Goal: Transaction & Acquisition: Download file/media

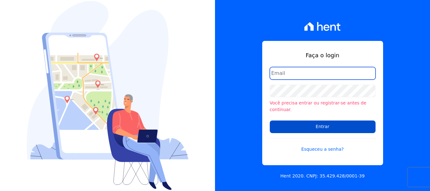
type input "renato.rodrigues@viasul.com"
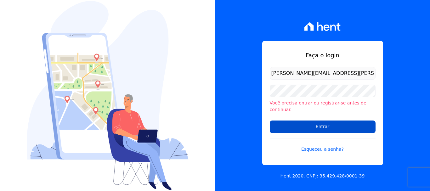
click at [306, 125] on input "Entrar" at bounding box center [323, 126] width 106 height 13
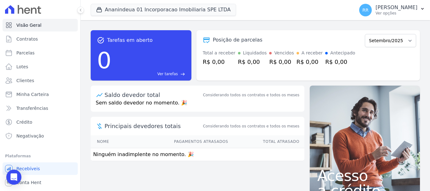
scroll to position [12, 0]
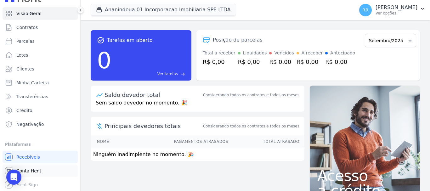
click at [38, 169] on span "Conta Hent" at bounding box center [28, 171] width 25 height 6
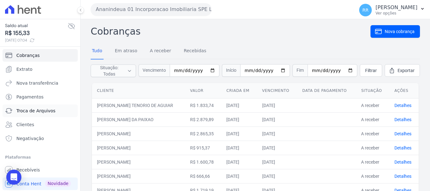
click at [43, 112] on span "Troca de Arquivos" at bounding box center [35, 111] width 39 height 6
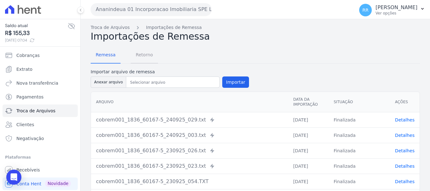
click at [141, 57] on span "Retorno" at bounding box center [144, 54] width 25 height 13
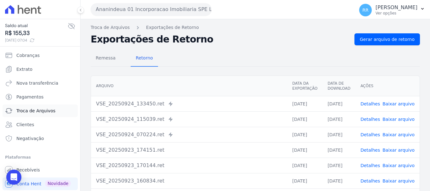
click at [38, 110] on span "Troca de Arquivos" at bounding box center [35, 111] width 39 height 6
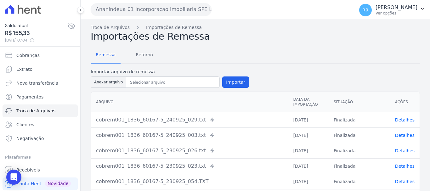
click at [151, 8] on button "Ananindeua 01 Incorporacao Imobiliaria SPE LTDA" at bounding box center [151, 9] width 121 height 13
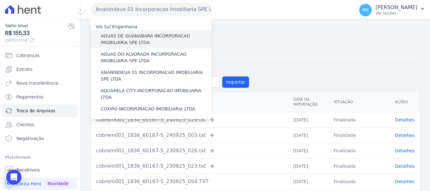
click at [141, 39] on label "AGUAS DE GUANABARA INCORPORACAO IMOBILIARIA SPE LTDA" at bounding box center [156, 39] width 111 height 13
click at [0, 0] on input "AGUAS DE GUANABARA INCORPORACAO IMOBILIARIA SPE LTDA" at bounding box center [0, 0] width 0 height 0
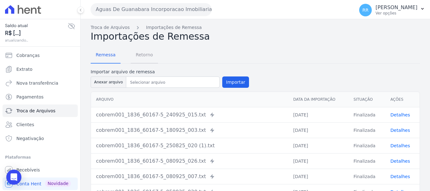
click at [132, 57] on span "Retorno" at bounding box center [144, 54] width 25 height 13
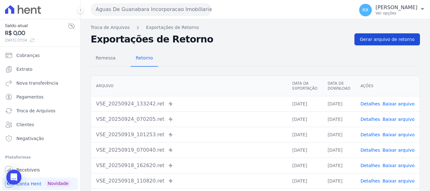
click at [403, 39] on span "Gerar arquivo de retorno" at bounding box center [387, 39] width 55 height 6
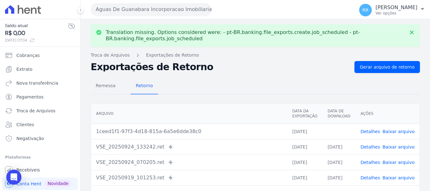
click at [396, 135] on td "Detalhes Baixar arquivo" at bounding box center [387, 131] width 64 height 15
click at [395, 131] on link "Baixar arquivo" at bounding box center [398, 131] width 32 height 5
click at [201, 16] on div "Aguas De Guanabara Incorporacao Imobiliaria SPE LTDA Via Sul Engenharia AGUAS D…" at bounding box center [221, 10] width 261 height 20
click at [199, 8] on button "Aguas De Guanabara Incorporacao Imobiliaria SPE LTDA" at bounding box center [151, 9] width 121 height 13
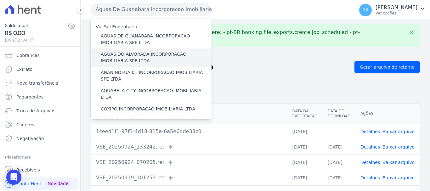
click at [160, 53] on label "AGUAS DO ALVORADA INCORPORACAO IMOBILIARIA SPE LTDA" at bounding box center [156, 57] width 111 height 13
click at [0, 0] on input "AGUAS DO ALVORADA INCORPORACAO IMOBILIARIA SPE LTDA" at bounding box center [0, 0] width 0 height 0
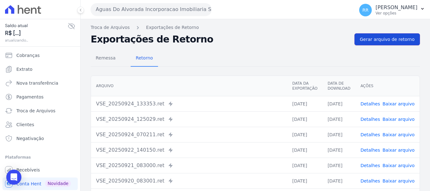
click at [398, 38] on span "Gerar arquivo de retorno" at bounding box center [387, 39] width 55 height 6
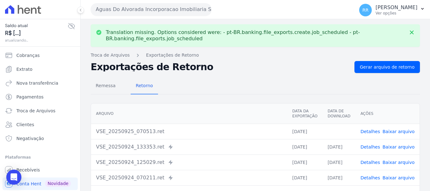
click at [396, 126] on td "Detalhes Baixar arquivo" at bounding box center [387, 131] width 64 height 15
click at [395, 132] on link "Baixar arquivo" at bounding box center [398, 131] width 32 height 5
drag, startPoint x: 142, startPoint y: 9, endPoint x: 149, endPoint y: 23, distance: 16.2
click at [142, 9] on button "Aguas Do Alvorada Incorporacao Imobiliaria SPE LTDA" at bounding box center [151, 9] width 121 height 13
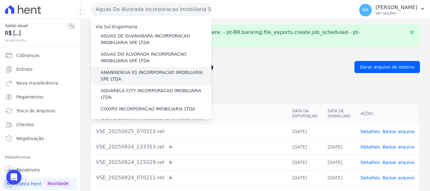
click at [146, 74] on label "ANANINDEUA 01 INCORPORACAO IMOBILIARIA SPE LTDA" at bounding box center [156, 75] width 111 height 13
click at [0, 0] on input "ANANINDEUA 01 INCORPORACAO IMOBILIARIA SPE LTDA" at bounding box center [0, 0] width 0 height 0
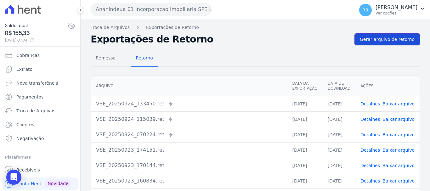
click at [382, 37] on span "Gerar arquivo de retorno" at bounding box center [387, 39] width 55 height 6
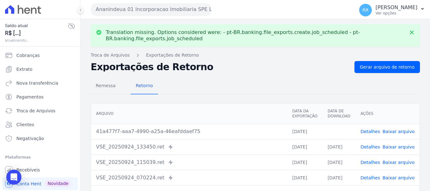
click at [389, 129] on link "Baixar arquivo" at bounding box center [398, 131] width 32 height 5
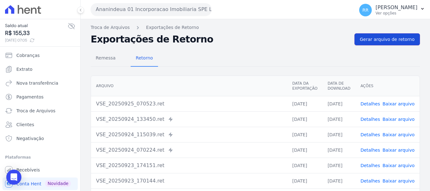
click at [369, 40] on span "Gerar arquivo de retorno" at bounding box center [387, 39] width 55 height 6
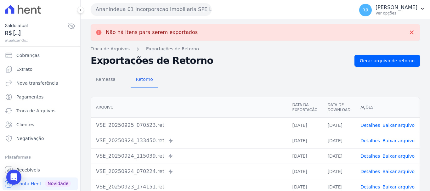
click at [393, 124] on link "Baixar arquivo" at bounding box center [398, 125] width 32 height 5
click at [162, 8] on button "Ananindeua 01 Incorporacao Imobiliaria SPE LTDA" at bounding box center [151, 9] width 121 height 13
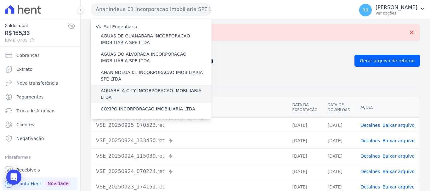
click at [133, 92] on label "AQUARELA CITY INCORPORACAO IMOBILIARIA LTDA" at bounding box center [156, 93] width 111 height 13
click at [0, 0] on input "AQUARELA CITY INCORPORACAO IMOBILIARIA LTDA" at bounding box center [0, 0] width 0 height 0
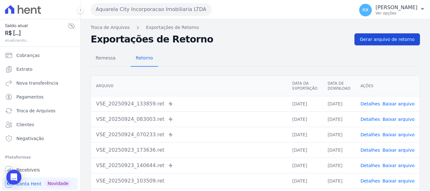
click at [365, 38] on span "Gerar arquivo de retorno" at bounding box center [387, 39] width 55 height 6
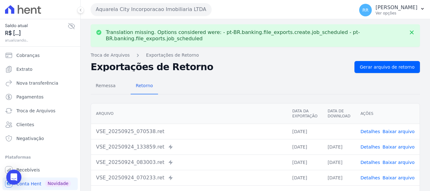
click at [398, 130] on link "Baixar arquivo" at bounding box center [398, 131] width 32 height 5
click at [198, 13] on button "Aquarela City Incorporacao Imobiliaria LTDA" at bounding box center [151, 9] width 121 height 13
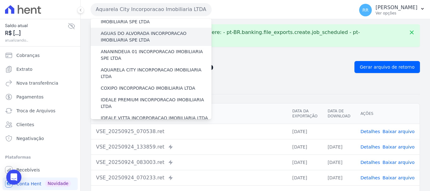
scroll to position [31, 0]
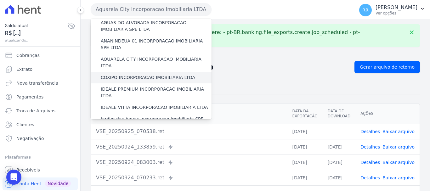
click at [153, 74] on label "COXIPO INCORPORACAO IMOBILIARIA LTDA" at bounding box center [148, 77] width 94 height 7
click at [0, 0] on input "COXIPO INCORPORACAO IMOBILIARIA LTDA" at bounding box center [0, 0] width 0 height 0
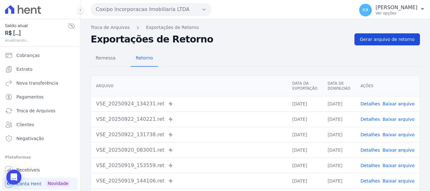
click at [378, 41] on span "Gerar arquivo de retorno" at bounding box center [387, 39] width 55 height 6
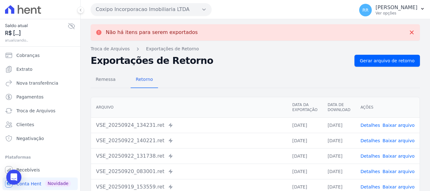
click at [146, 10] on button "Coxipo Incorporacao Imobiliaria LTDA" at bounding box center [151, 9] width 121 height 13
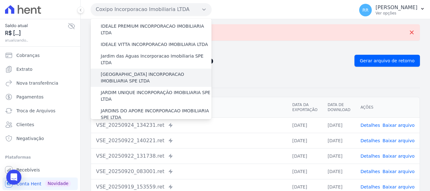
scroll to position [63, 0]
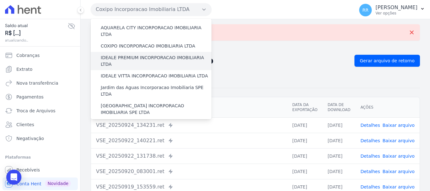
click at [135, 54] on label "IDEALE PREMIUM INCORPORACAO IMOBILIARIA LTDA" at bounding box center [156, 60] width 111 height 13
click at [0, 0] on input "IDEALE PREMIUM INCORPORACAO IMOBILIARIA LTDA" at bounding box center [0, 0] width 0 height 0
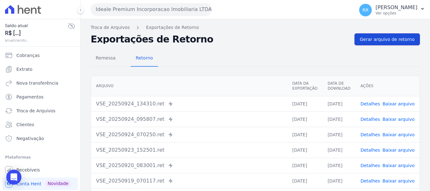
click at [389, 42] on span "Gerar arquivo de retorno" at bounding box center [387, 39] width 55 height 6
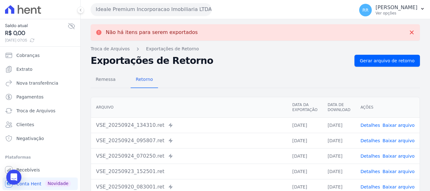
click at [155, 10] on button "Ideale Premium Incorporacao Imobiliaria LTDA" at bounding box center [151, 9] width 121 height 13
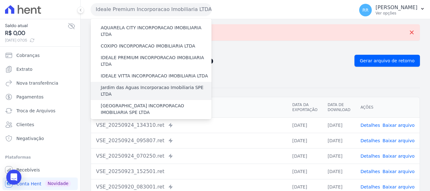
click at [145, 84] on label "Jardim das Aguas Incorporacao Imobiliaria SPE LTDA" at bounding box center [156, 90] width 111 height 13
click at [0, 0] on input "Jardim das Aguas Incorporacao Imobiliaria SPE LTDA" at bounding box center [0, 0] width 0 height 0
click at [145, 84] on label "Jardim das Aguas Incorporacao Imobiliaria SPE LTDA" at bounding box center [156, 90] width 111 height 13
click at [0, 0] on input "Jardim das Aguas Incorporacao Imobiliaria SPE LTDA" at bounding box center [0, 0] width 0 height 0
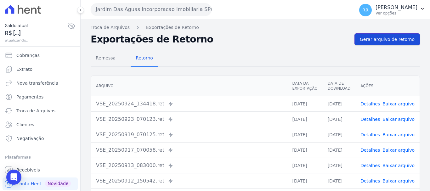
click at [405, 35] on link "Gerar arquivo de retorno" at bounding box center [386, 39] width 65 height 12
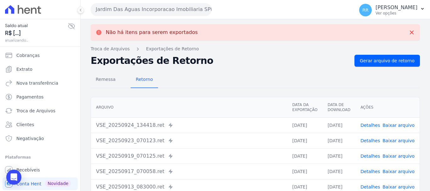
click at [193, 13] on button "Jardim Das Aguas Incorporacao Imobiliaria SPE LTDA" at bounding box center [151, 9] width 121 height 13
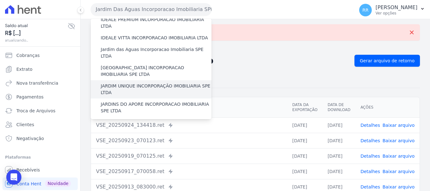
scroll to position [94, 0]
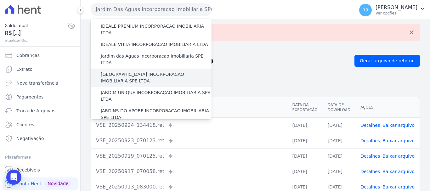
click at [151, 71] on label "[GEOGRAPHIC_DATA] INCORPORACAO IMOBILIARIA SPE LTDA" at bounding box center [156, 77] width 111 height 13
click at [0, 0] on input "[GEOGRAPHIC_DATA] INCORPORACAO IMOBILIARIA SPE LTDA" at bounding box center [0, 0] width 0 height 0
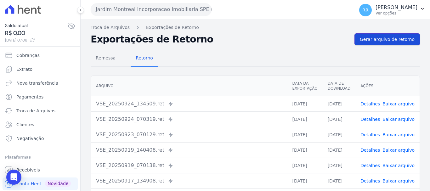
click at [391, 41] on span "Gerar arquivo de retorno" at bounding box center [387, 39] width 55 height 6
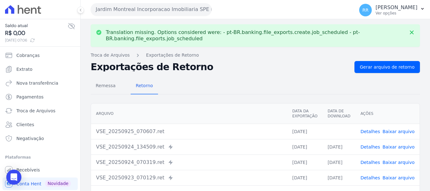
click at [393, 132] on link "Baixar arquivo" at bounding box center [398, 131] width 32 height 5
click at [138, 8] on button "Jardim Montreal Incorporacao Imobiliaria SPE LTDA" at bounding box center [151, 9] width 121 height 13
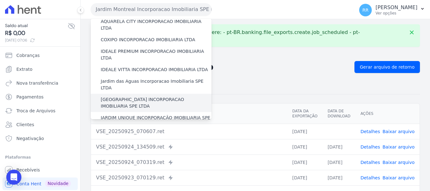
scroll to position [63, 0]
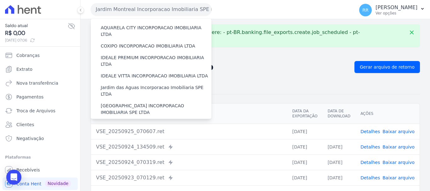
click at [143, 121] on label "JARDIM UNIQUE INCORPORAÇÃO IMOBILIARIA SPE LTDA" at bounding box center [156, 127] width 111 height 13
click at [0, 0] on input "JARDIM UNIQUE INCORPORAÇÃO IMOBILIARIA SPE LTDA" at bounding box center [0, 0] width 0 height 0
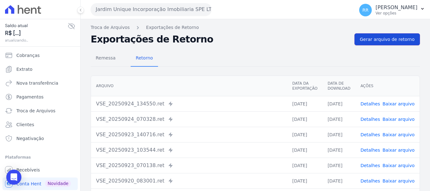
click at [400, 36] on link "Gerar arquivo de retorno" at bounding box center [386, 39] width 65 height 12
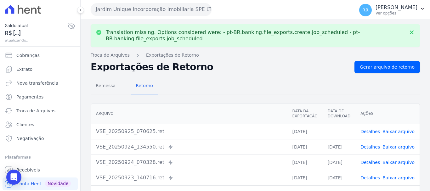
click at [396, 134] on span "Baixar arquivo" at bounding box center [398, 131] width 32 height 6
click at [396, 131] on link "Baixar arquivo" at bounding box center [398, 131] width 32 height 5
click at [138, 8] on button "Jardim Unique Incorporação Imobiliaria SPE LTDA" at bounding box center [151, 9] width 121 height 13
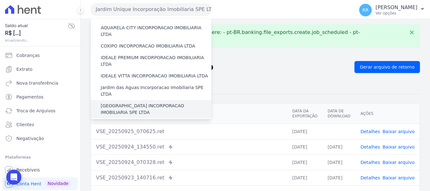
scroll to position [94, 0]
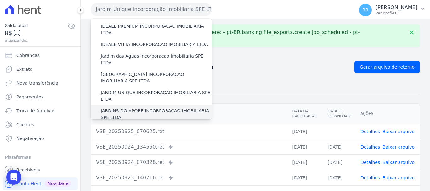
click at [160, 108] on label "JARDINS DO APORE INCORPORACAO IMOBILIARIA SPE LTDA" at bounding box center [156, 114] width 111 height 13
click at [0, 0] on input "JARDINS DO APORE INCORPORACAO IMOBILIARIA SPE LTDA" at bounding box center [0, 0] width 0 height 0
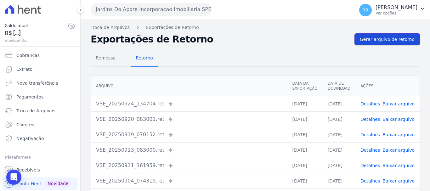
click at [377, 37] on span "Gerar arquivo de retorno" at bounding box center [387, 39] width 55 height 6
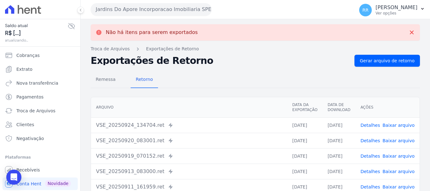
click at [117, 9] on button "Jardins Do Apore Incorporacao Imobiliaria SPE LTDA" at bounding box center [151, 9] width 121 height 13
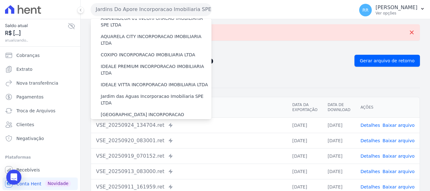
scroll to position [126, 0]
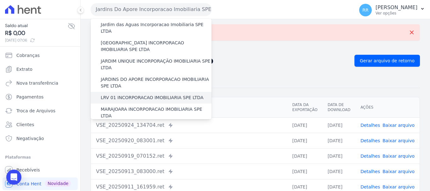
click at [135, 94] on label "LRV 01 INCORPORACAO IMOBILIARIA SPE LTDA" at bounding box center [152, 97] width 103 height 7
click at [0, 0] on input "LRV 01 INCORPORACAO IMOBILIARIA SPE LTDA" at bounding box center [0, 0] width 0 height 0
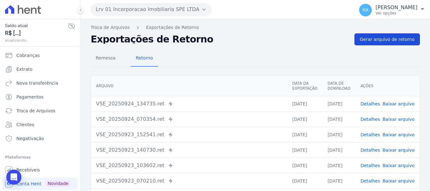
click at [376, 44] on link "Gerar arquivo de retorno" at bounding box center [386, 39] width 65 height 12
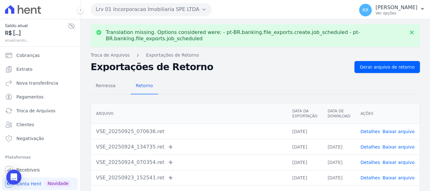
click at [388, 132] on link "Baixar arquivo" at bounding box center [398, 131] width 32 height 5
click at [141, 8] on button "Lrv 01 Incorporacao Imobiliaria SPE LTDA" at bounding box center [151, 9] width 121 height 13
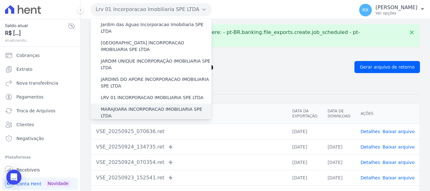
click at [153, 106] on label "MARAJOARA INCORPORACAO IMOBILIARIA SPE LTDA" at bounding box center [156, 112] width 111 height 13
click at [0, 0] on input "MARAJOARA INCORPORACAO IMOBILIARIA SPE LTDA" at bounding box center [0, 0] width 0 height 0
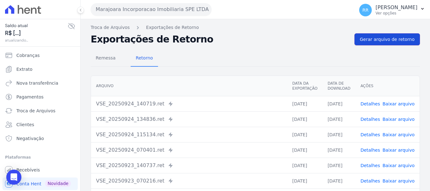
click at [394, 37] on span "Gerar arquivo de retorno" at bounding box center [387, 39] width 55 height 6
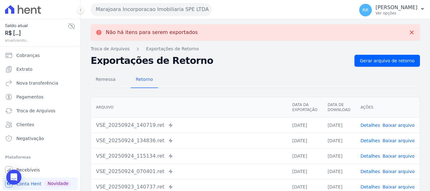
click at [113, 7] on button "Marajoara Incorporacao Imobiliaria SPE LTDA" at bounding box center [151, 9] width 121 height 13
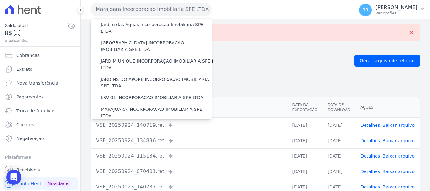
click at [134, 124] on label "MIRANTE DO [GEOGRAPHIC_DATA] INCORPORACAO IMOBILIARIA SPE LTDA" at bounding box center [156, 130] width 111 height 13
click at [0, 0] on input "MIRANTE DO [GEOGRAPHIC_DATA] INCORPORACAO IMOBILIARIA SPE LTDA" at bounding box center [0, 0] width 0 height 0
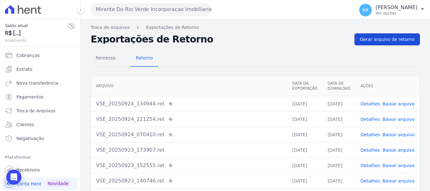
click at [373, 41] on span "Gerar arquivo de retorno" at bounding box center [387, 39] width 55 height 6
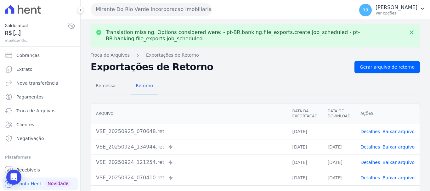
click at [399, 129] on link "Baixar arquivo" at bounding box center [398, 131] width 32 height 5
click at [125, 14] on button "Mirante Do Rio Verde Incorporacao Imobiliaria SPE LTDA" at bounding box center [151, 9] width 121 height 13
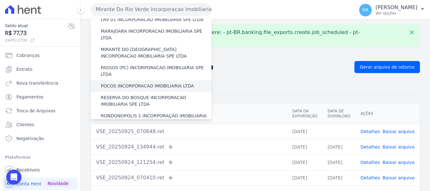
scroll to position [189, 0]
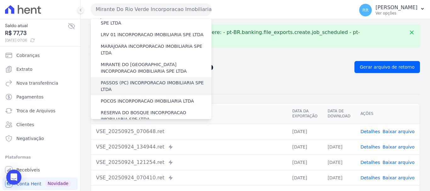
click at [131, 80] on label "PASSOS (PC) INCORPORACAO IMOBILIARIA SPE LTDA" at bounding box center [156, 86] width 111 height 13
click at [0, 0] on input "PASSOS (PC) INCORPORACAO IMOBILIARIA SPE LTDA" at bounding box center [0, 0] width 0 height 0
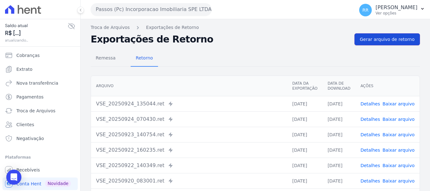
click at [373, 39] on span "Gerar arquivo de retorno" at bounding box center [387, 39] width 55 height 6
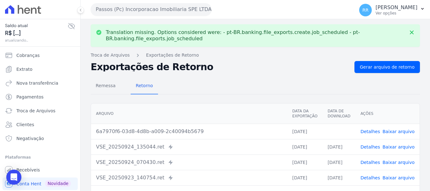
drag, startPoint x: 396, startPoint y: 129, endPoint x: 388, endPoint y: 129, distance: 7.6
click at [396, 129] on link "Baixar arquivo" at bounding box center [398, 131] width 32 height 5
drag, startPoint x: 157, startPoint y: 12, endPoint x: 145, endPoint y: 24, distance: 17.1
click at [157, 12] on button "Passos (Pc) Incorporacao Imobiliaria SPE LTDA" at bounding box center [151, 9] width 121 height 13
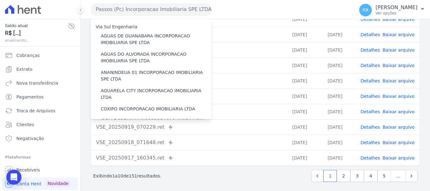
scroll to position [114, 0]
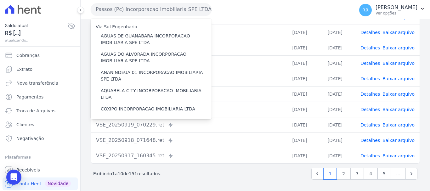
click at [142, 9] on button "Passos (Pc) Incorporacao Imobiliaria SPE LTDA" at bounding box center [151, 9] width 121 height 13
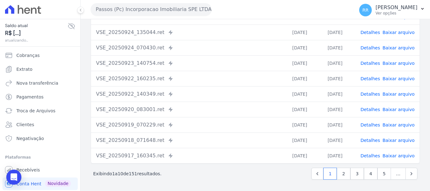
click at [142, 9] on button "Passos (Pc) Incorporacao Imobiliaria SPE LTDA" at bounding box center [151, 9] width 121 height 13
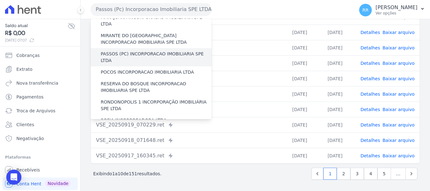
scroll to position [220, 0]
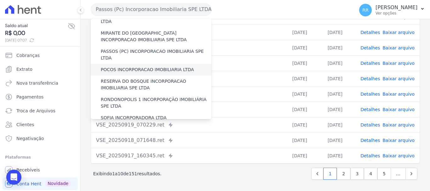
click at [126, 66] on label "POCOS INCORPORACAO IMOBILIARIA LTDA" at bounding box center [147, 69] width 93 height 7
click at [0, 0] on input "POCOS INCORPORACAO IMOBILIARIA LTDA" at bounding box center [0, 0] width 0 height 0
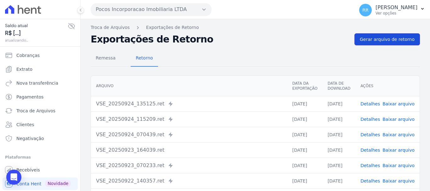
click at [391, 37] on span "Gerar arquivo de retorno" at bounding box center [387, 39] width 55 height 6
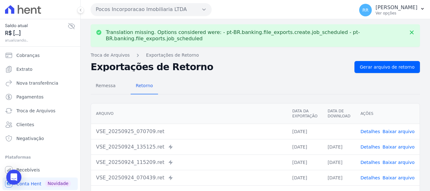
click at [394, 129] on link "Baixar arquivo" at bounding box center [398, 131] width 32 height 5
drag, startPoint x: 149, startPoint y: 9, endPoint x: 148, endPoint y: 15, distance: 6.4
click at [149, 9] on button "Pocos Incorporacao Imobiliaria LTDA" at bounding box center [151, 9] width 121 height 13
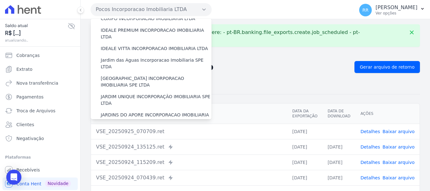
scroll to position [189, 0]
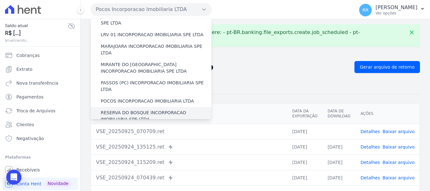
click at [138, 109] on label "RESERVA DO BOSQUE INCORPORACAO IMOBILIARIA SPE LTDA" at bounding box center [156, 115] width 111 height 13
click at [0, 0] on input "RESERVA DO BOSQUE INCORPORACAO IMOBILIARIA SPE LTDA" at bounding box center [0, 0] width 0 height 0
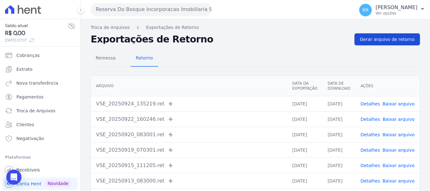
click at [360, 38] on span "Gerar arquivo de retorno" at bounding box center [387, 39] width 55 height 6
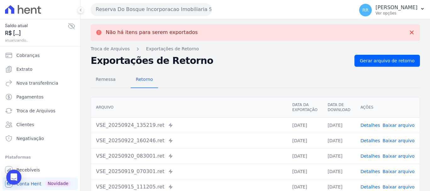
click at [156, 11] on button "Reserva Do Bosque Incorporacao Imobiliaria SPE LTDA" at bounding box center [151, 9] width 121 height 13
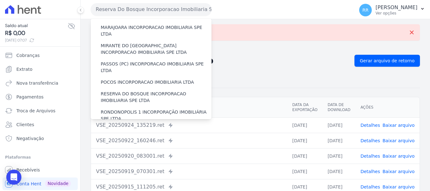
scroll to position [252, 0]
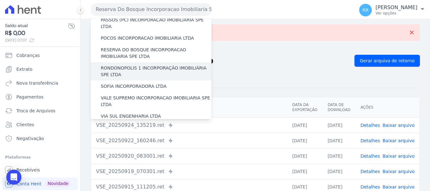
click at [128, 65] on label "RONDONOPOLIS 1 INCORPORAÇÃO IMOBILIÁRIA SPE LTDA" at bounding box center [156, 71] width 111 height 13
click at [0, 0] on input "RONDONOPOLIS 1 INCORPORAÇÃO IMOBILIÁRIA SPE LTDA" at bounding box center [0, 0] width 0 height 0
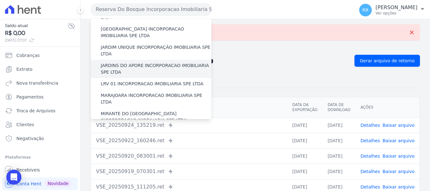
scroll to position [126, 0]
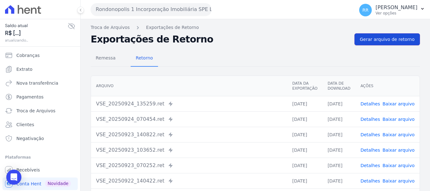
click at [359, 41] on link "Gerar arquivo de retorno" at bounding box center [386, 39] width 65 height 12
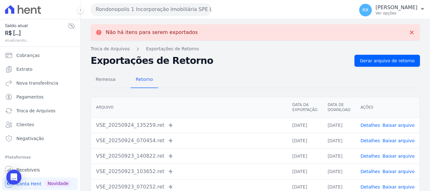
click at [181, 10] on button "Rondonopolis 1 Incorporação Imobiliária SPE LTDA" at bounding box center [151, 9] width 121 height 13
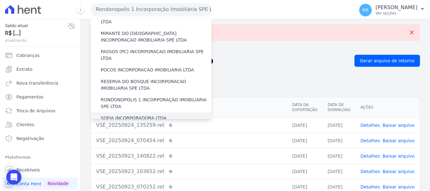
scroll to position [220, 0]
click at [136, 114] on label "SOFIA INCORPORADORA LTDA" at bounding box center [134, 117] width 66 height 7
click at [0, 0] on input "SOFIA INCORPORADORA LTDA" at bounding box center [0, 0] width 0 height 0
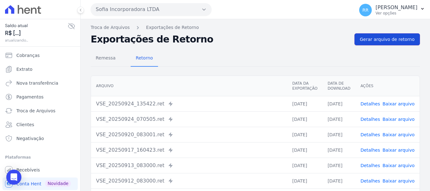
click at [380, 39] on span "Gerar arquivo de retorno" at bounding box center [387, 39] width 55 height 6
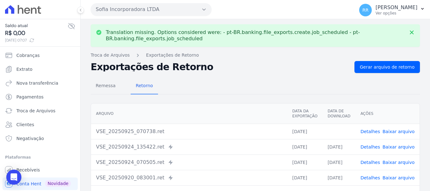
click at [402, 130] on link "Baixar arquivo" at bounding box center [398, 131] width 32 height 5
click at [144, 9] on button "Sofia Incorporadora LTDA" at bounding box center [151, 9] width 121 height 13
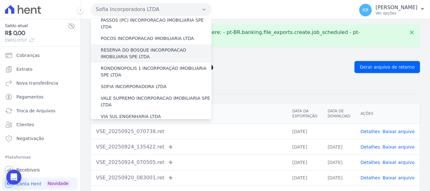
scroll to position [252, 0]
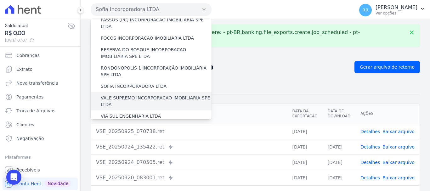
click at [143, 95] on label "VALE SUPREMO INCORPORACAO IMOBILIARIA SPE LTDA" at bounding box center [156, 101] width 111 height 13
click at [0, 0] on input "VALE SUPREMO INCORPORACAO IMOBILIARIA SPE LTDA" at bounding box center [0, 0] width 0 height 0
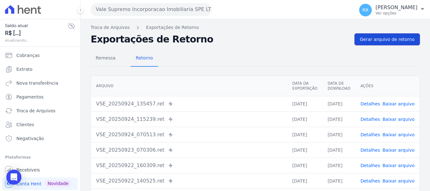
click at [385, 36] on span "Gerar arquivo de retorno" at bounding box center [387, 39] width 55 height 6
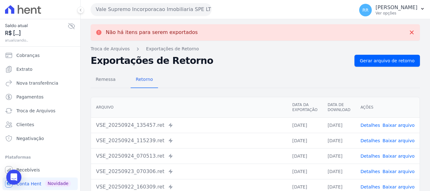
click at [158, 12] on button "Vale Supremo Incorporacao Imobiliaria SPE LTDA" at bounding box center [151, 9] width 121 height 13
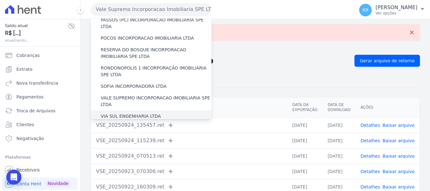
click at [148, 113] on label "VIA SUL ENGENHARIA LTDA" at bounding box center [131, 116] width 60 height 7
click at [0, 0] on input "VIA SUL ENGENHARIA LTDA" at bounding box center [0, 0] width 0 height 0
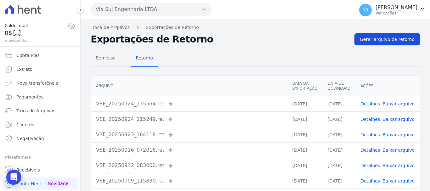
click at [383, 36] on span "Gerar arquivo de retorno" at bounding box center [387, 39] width 55 height 6
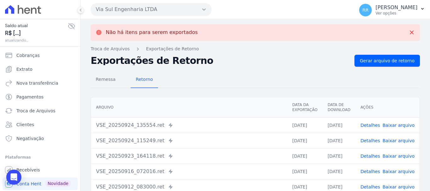
click at [181, 14] on button "Via Sul Engenharia LTDA" at bounding box center [151, 9] width 121 height 13
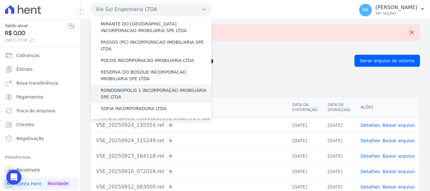
scroll to position [275, 0]
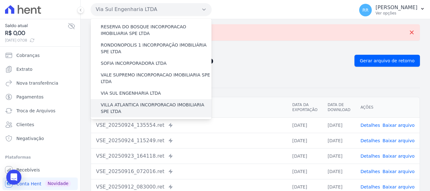
click at [140, 102] on label "VILLA ATLANTICA INCORPORACAO IMOBILIARIA SPE LTDA" at bounding box center [156, 108] width 111 height 13
click at [0, 0] on input "VILLA ATLANTICA INCORPORACAO IMOBILIARIA SPE LTDA" at bounding box center [0, 0] width 0 height 0
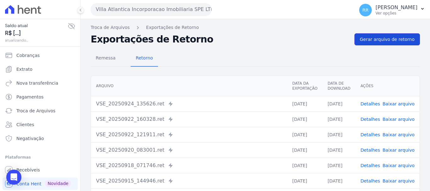
click at [388, 41] on span "Gerar arquivo de retorno" at bounding box center [387, 39] width 55 height 6
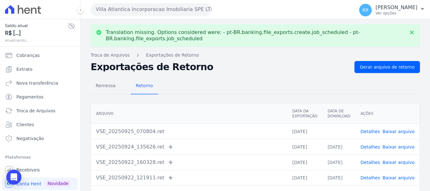
click at [399, 131] on link "Baixar arquivo" at bounding box center [398, 131] width 32 height 5
click at [164, 6] on button "Villa Atlantica Incorporacao Imobiliaria SPE LTDA" at bounding box center [151, 9] width 121 height 13
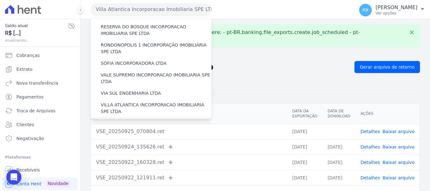
click at [144, 120] on label "[GEOGRAPHIC_DATA] INCORPORACAO IMOBILIARIA SPE LTDA" at bounding box center [156, 126] width 111 height 13
click at [0, 0] on input "[GEOGRAPHIC_DATA] INCORPORACAO IMOBILIARIA SPE LTDA" at bounding box center [0, 0] width 0 height 0
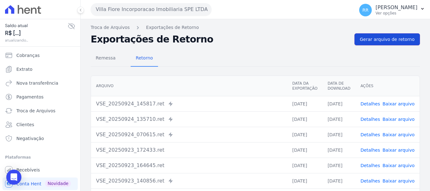
click at [395, 40] on span "Gerar arquivo de retorno" at bounding box center [387, 39] width 55 height 6
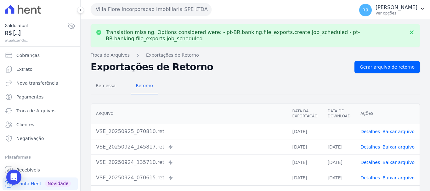
click at [397, 132] on link "Baixar arquivo" at bounding box center [398, 131] width 32 height 5
click at [161, 7] on button "Villa Fiore Incorporacao Imobiliaria SPE LTDA" at bounding box center [151, 9] width 121 height 13
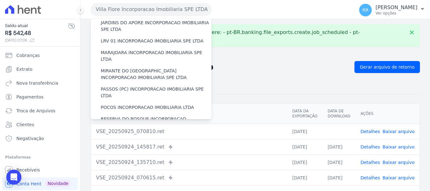
scroll to position [252, 0]
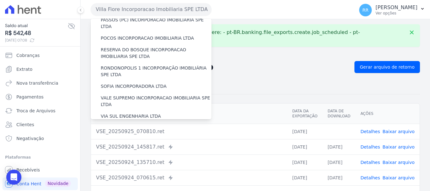
click at [139, 143] on label "[GEOGRAPHIC_DATA] INCORPORACAO IMOBILIARIA SPE LTDA" at bounding box center [156, 149] width 111 height 13
click at [0, 0] on input "[GEOGRAPHIC_DATA] INCORPORACAO IMOBILIARIA SPE LTDA" at bounding box center [0, 0] width 0 height 0
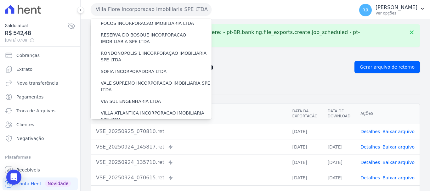
scroll to position [275, 0]
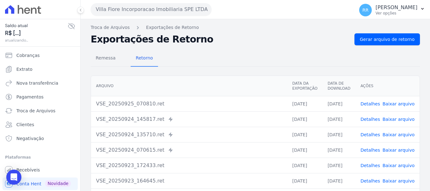
click at [150, 14] on button "Villa Fiore Incorporacao Imobiliaria SPE LTDA" at bounding box center [151, 9] width 121 height 13
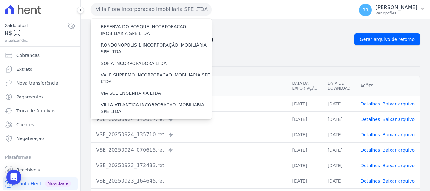
click at [137, 138] on label "VILLA TROPICAL INCORPORAÇÃO IMOBILIÁRIA SPE LTDA" at bounding box center [156, 144] width 111 height 13
click at [0, 0] on input "VILLA TROPICAL INCORPORAÇÃO IMOBILIÁRIA SPE LTDA" at bounding box center [0, 0] width 0 height 0
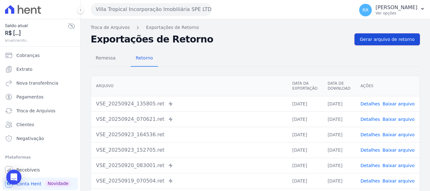
click at [379, 40] on span "Gerar arquivo de retorno" at bounding box center [387, 39] width 55 height 6
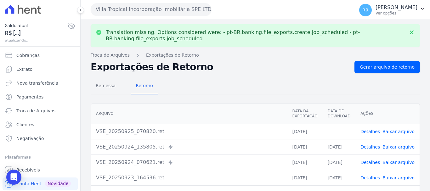
click at [402, 133] on link "Baixar arquivo" at bounding box center [398, 131] width 32 height 5
drag, startPoint x: 145, startPoint y: 11, endPoint x: 121, endPoint y: 11, distance: 24.5
click at [145, 11] on button "Villa Tropical Incorporação Imobiliária SPE LTDA" at bounding box center [151, 9] width 121 height 13
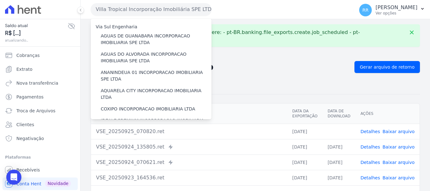
drag, startPoint x: 256, startPoint y: 70, endPoint x: 248, endPoint y: 70, distance: 7.9
click at [256, 70] on h2 "Exportações de Retorno" at bounding box center [220, 67] width 259 height 9
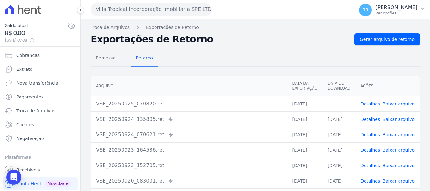
click at [143, 6] on button "Villa Tropical Incorporação Imobiliária SPE LTDA" at bounding box center [151, 9] width 121 height 13
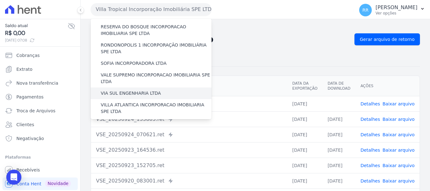
click at [126, 90] on label "VIA SUL ENGENHARIA LTDA" at bounding box center [131, 93] width 60 height 7
click at [0, 0] on input "VIA SUL ENGENHARIA LTDA" at bounding box center [0, 0] width 0 height 0
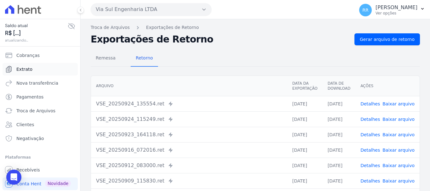
click at [25, 73] on link "Extrato" at bounding box center [40, 69] width 75 height 13
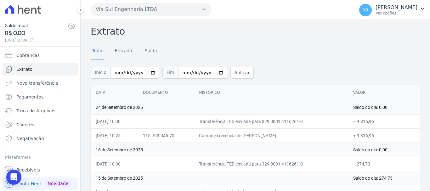
click at [143, 7] on button "Via Sul Engenharia LTDA" at bounding box center [151, 9] width 121 height 13
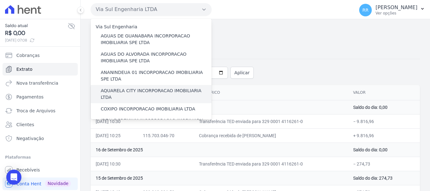
click at [131, 93] on label "AQUARELA CITY INCORPORACAO IMOBILIARIA LTDA" at bounding box center [156, 93] width 111 height 13
click at [0, 0] on input "AQUARELA CITY INCORPORACAO IMOBILIARIA LTDA" at bounding box center [0, 0] width 0 height 0
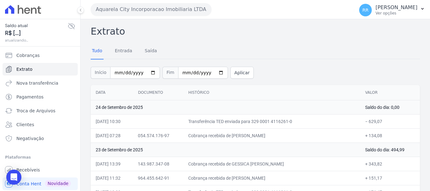
click at [68, 24] on icon at bounding box center [71, 26] width 6 height 6
click at [123, 9] on button "Aquarela City Incorporacao Imobiliaria LTDA" at bounding box center [151, 9] width 121 height 13
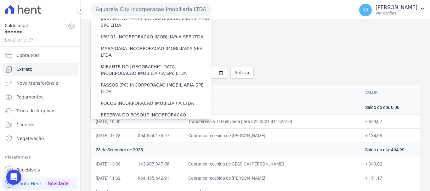
scroll to position [189, 0]
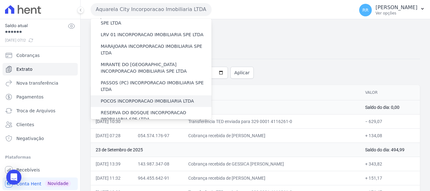
click at [116, 98] on label "POCOS INCORPORACAO IMOBILIARIA LTDA" at bounding box center [147, 101] width 93 height 7
click at [0, 0] on input "POCOS INCORPORACAO IMOBILIARIA LTDA" at bounding box center [0, 0] width 0 height 0
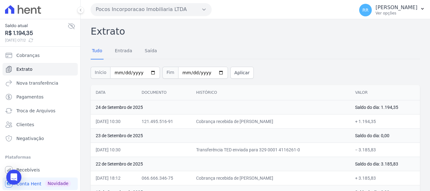
click at [137, 11] on button "Pocos Incorporacao Imobiliaria LTDA" at bounding box center [151, 9] width 121 height 13
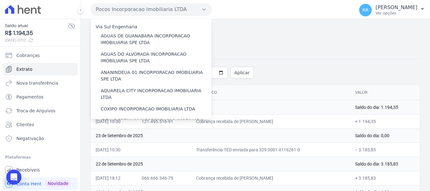
click at [306, 54] on div "Tudo Entrada Saída" at bounding box center [255, 50] width 329 height 15
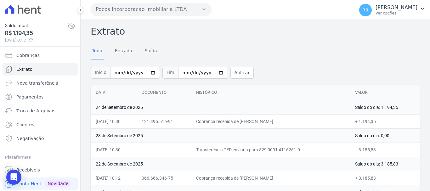
click at [127, 11] on button "Pocos Incorporacao Imobiliaria LTDA" at bounding box center [151, 9] width 121 height 13
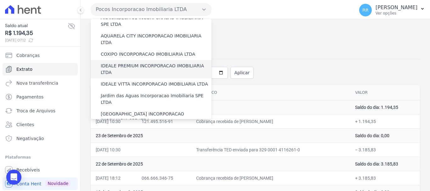
scroll to position [94, 0]
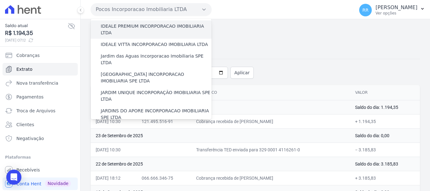
click at [140, 23] on label "IDEALE PREMIUM INCORPORACAO IMOBILIARIA LTDA" at bounding box center [156, 29] width 111 height 13
click at [0, 0] on input "IDEALE PREMIUM INCORPORACAO IMOBILIARIA LTDA" at bounding box center [0, 0] width 0 height 0
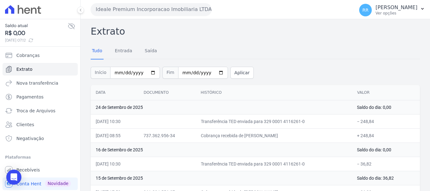
click at [153, 9] on button "Ideale Premium Incorporacao Imobiliaria LTDA" at bounding box center [151, 9] width 121 height 13
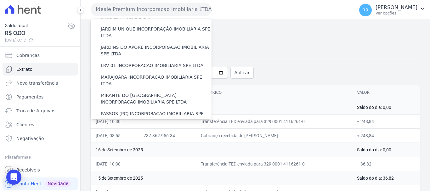
scroll to position [157, 0]
click at [132, 111] on label "PASSOS (PC) INCORPORACAO IMOBILIARIA SPE LTDA" at bounding box center [156, 117] width 111 height 13
click at [0, 0] on input "PASSOS (PC) INCORPORACAO IMOBILIARIA SPE LTDA" at bounding box center [0, 0] width 0 height 0
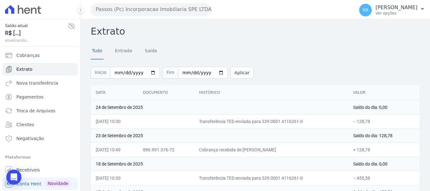
click at [169, 18] on div "Passos (Pc) Incorporacao Imobiliaria SPE LTDA Via Sul Engenharia AGUAS DE GUANA…" at bounding box center [221, 10] width 261 height 20
click at [169, 11] on button "Passos (Pc) Incorporacao Imobiliaria SPE LTDA" at bounding box center [151, 9] width 121 height 13
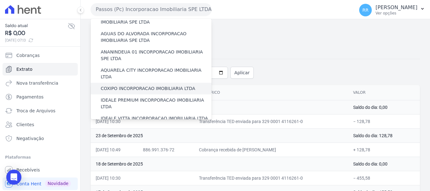
scroll to position [31, 0]
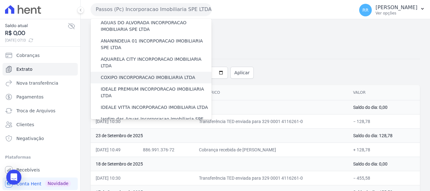
click at [134, 74] on label "COXIPO INCORPORACAO IMOBILIARIA LTDA" at bounding box center [148, 77] width 94 height 7
click at [0, 0] on input "COXIPO INCORPORACAO IMOBILIARIA LTDA" at bounding box center [0, 0] width 0 height 0
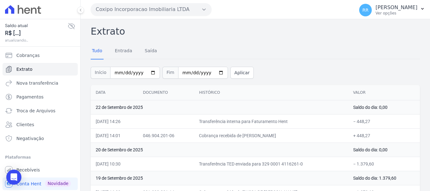
click at [144, 11] on button "Coxipo Incorporacao Imobiliaria LTDA" at bounding box center [151, 9] width 121 height 13
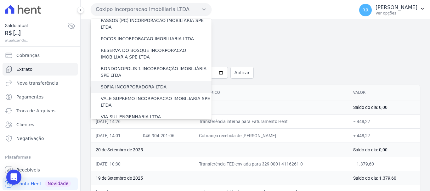
scroll to position [252, 0]
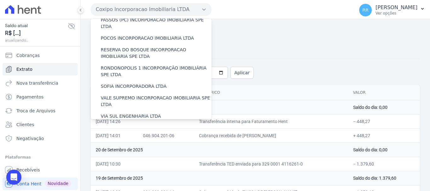
click at [134, 125] on label "VILLA ATLANTICA INCORPORACAO IMOBILIARIA SPE LTDA" at bounding box center [156, 131] width 111 height 13
click at [0, 0] on input "VILLA ATLANTICA INCORPORACAO IMOBILIARIA SPE LTDA" at bounding box center [0, 0] width 0 height 0
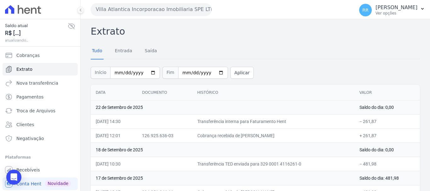
click at [169, 13] on button "Villa Atlantica Incorporacao Imobiliaria SPE LTDA" at bounding box center [151, 9] width 121 height 13
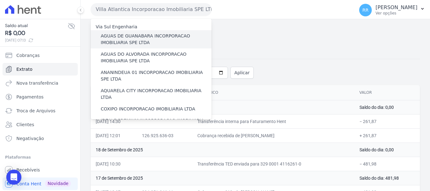
click at [157, 42] on label "AGUAS DE GUANABARA INCORPORACAO IMOBILIARIA SPE LTDA" at bounding box center [156, 39] width 111 height 13
click at [0, 0] on input "AGUAS DE GUANABARA INCORPORACAO IMOBILIARIA SPE LTDA" at bounding box center [0, 0] width 0 height 0
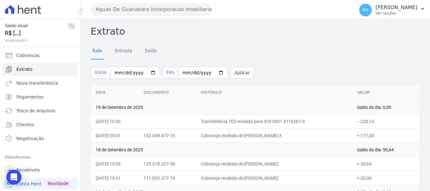
click at [158, 5] on button "Aguas De Guanabara Incorporacao Imobiliaria SPE LTDA" at bounding box center [151, 9] width 121 height 13
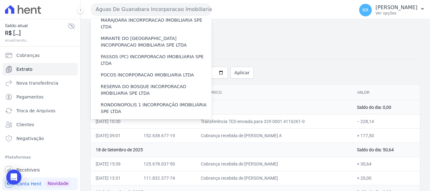
scroll to position [275, 0]
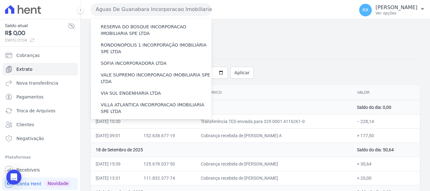
click at [139, 136] on div "VILLA TROPICAL INCORPORAÇÃO IMOBILIÁRIA SPE LTDA" at bounding box center [151, 145] width 121 height 18
click at [139, 138] on label "VILLA TROPICAL INCORPORAÇÃO IMOBILIÁRIA SPE LTDA" at bounding box center [156, 144] width 111 height 13
click at [0, 0] on input "VILLA TROPICAL INCORPORAÇÃO IMOBILIÁRIA SPE LTDA" at bounding box center [0, 0] width 0 height 0
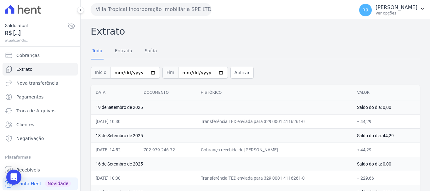
click at [184, 4] on button "Villa Tropical Incorporação Imobiliária SPE LTDA" at bounding box center [151, 9] width 121 height 13
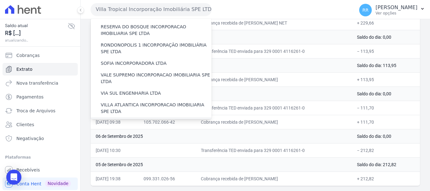
click at [139, 120] on label "[GEOGRAPHIC_DATA] INCORPORACAO IMOBILIARIA SPE LTDA" at bounding box center [156, 126] width 111 height 13
click at [0, 0] on input "[GEOGRAPHIC_DATA] INCORPORACAO IMOBILIARIA SPE LTDA" at bounding box center [0, 0] width 0 height 0
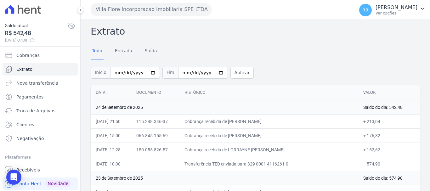
click at [177, 15] on button "Villa Fiore Incorporacao Imobiliaria SPE LTDA" at bounding box center [151, 9] width 121 height 13
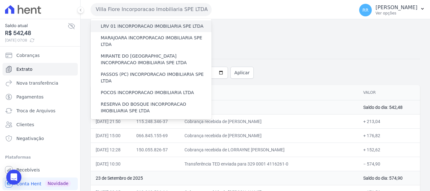
scroll to position [126, 0]
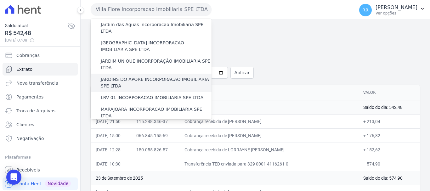
click at [142, 76] on label "JARDINS DO APORE INCORPORACAO IMOBILIARIA SPE LTDA" at bounding box center [156, 82] width 111 height 13
click at [0, 0] on input "JARDINS DO APORE INCORPORACAO IMOBILIARIA SPE LTDA" at bounding box center [0, 0] width 0 height 0
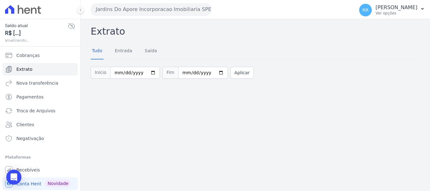
drag, startPoint x: 160, startPoint y: 10, endPoint x: 159, endPoint y: 13, distance: 3.2
click at [160, 10] on button "Jardins Do Apore Incorporacao Imobiliaria SPE LTDA" at bounding box center [151, 9] width 121 height 13
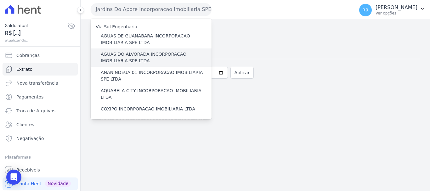
click at [135, 64] on div "AGUAS DO ALVORADA INCORPORACAO IMOBILIARIA SPE LTDA" at bounding box center [151, 57] width 121 height 18
click at [142, 54] on label "AGUAS DO ALVORADA INCORPORACAO IMOBILIARIA SPE LTDA" at bounding box center [156, 57] width 111 height 13
click at [0, 0] on input "AGUAS DO ALVORADA INCORPORACAO IMOBILIARIA SPE LTDA" at bounding box center [0, 0] width 0 height 0
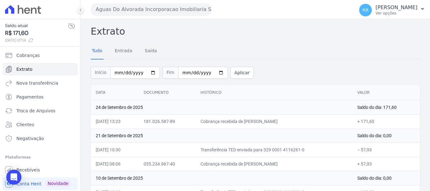
click at [167, 11] on button "Aguas Do Alvorada Incorporacao Imobiliaria SPE LTDA" at bounding box center [151, 9] width 121 height 13
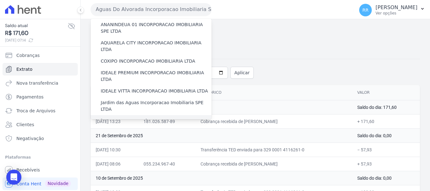
scroll to position [94, 0]
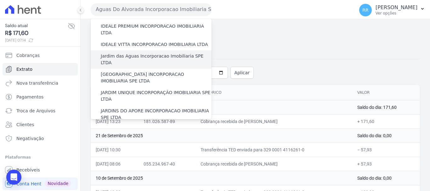
click at [152, 53] on label "Jardim das Aguas Incorporacao Imobiliaria SPE LTDA" at bounding box center [156, 59] width 111 height 13
click at [0, 0] on input "Jardim das Aguas Incorporacao Imobiliaria SPE LTDA" at bounding box center [0, 0] width 0 height 0
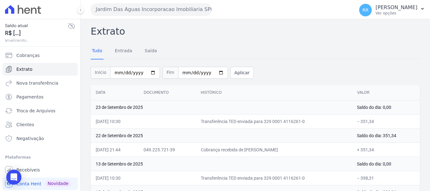
click at [182, 13] on button "Jardim Das Aguas Incorporacao Imobiliaria SPE LTDA" at bounding box center [151, 9] width 121 height 13
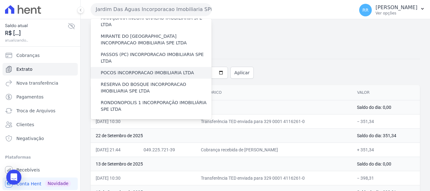
scroll to position [252, 0]
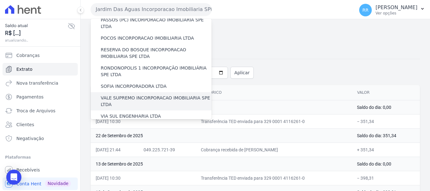
click at [149, 95] on label "VALE SUPREMO INCORPORACAO IMOBILIARIA SPE LTDA" at bounding box center [156, 101] width 111 height 13
click at [0, 0] on input "VALE SUPREMO INCORPORACAO IMOBILIARIA SPE LTDA" at bounding box center [0, 0] width 0 height 0
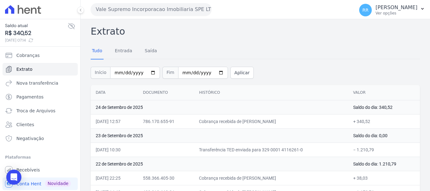
click at [171, 10] on button "Vale Supremo Incorporacao Imobiliaria SPE LTDA" at bounding box center [151, 9] width 121 height 13
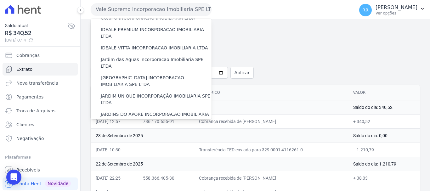
scroll to position [157, 0]
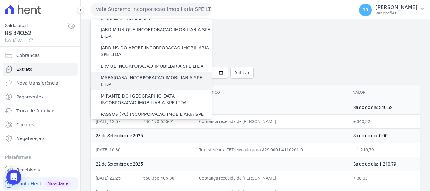
click at [147, 75] on label "MARAJOARA INCORPORACAO IMOBILIARIA SPE LTDA" at bounding box center [156, 81] width 111 height 13
click at [0, 0] on input "MARAJOARA INCORPORACAO IMOBILIARIA SPE LTDA" at bounding box center [0, 0] width 0 height 0
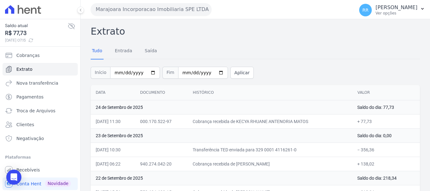
click at [132, 11] on button "Marajoara Incorporacao Imobiliaria SPE LTDA" at bounding box center [151, 9] width 121 height 13
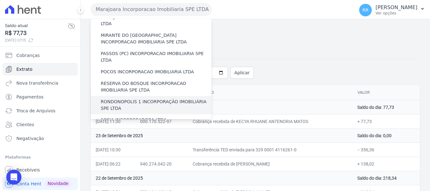
scroll to position [212, 0]
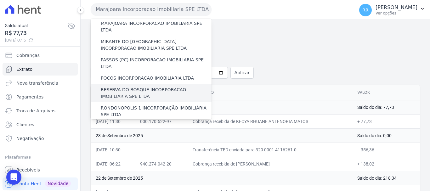
click at [114, 86] on label "RESERVA DO BOSQUE INCORPORACAO IMOBILIARIA SPE LTDA" at bounding box center [156, 92] width 111 height 13
click at [0, 0] on input "RESERVA DO BOSQUE INCORPORACAO IMOBILIARIA SPE LTDA" at bounding box center [0, 0] width 0 height 0
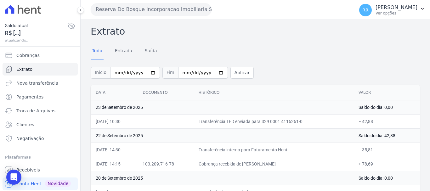
click at [159, 14] on button "Reserva Do Bosque Incorporacao Imobiliaria SPE LTDA" at bounding box center [151, 9] width 121 height 13
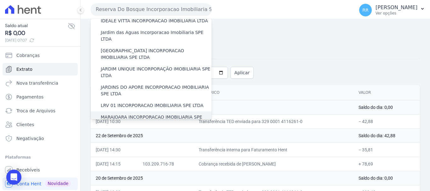
scroll to position [117, 0]
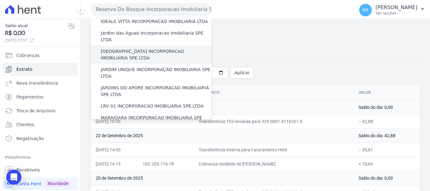
click at [136, 48] on label "[GEOGRAPHIC_DATA] INCORPORACAO IMOBILIARIA SPE LTDA" at bounding box center [156, 54] width 111 height 13
click at [0, 0] on input "[GEOGRAPHIC_DATA] INCORPORACAO IMOBILIARIA SPE LTDA" at bounding box center [0, 0] width 0 height 0
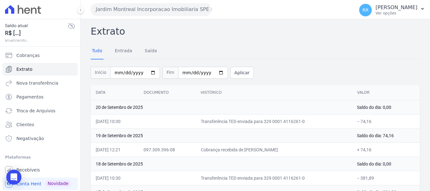
click at [154, 7] on button "Jardim Montreal Incorporacao Imobiliaria SPE LTDA" at bounding box center [151, 9] width 121 height 13
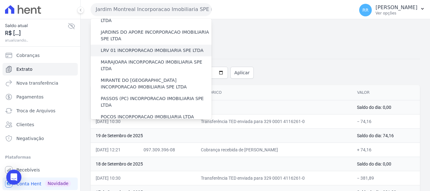
scroll to position [220, 0]
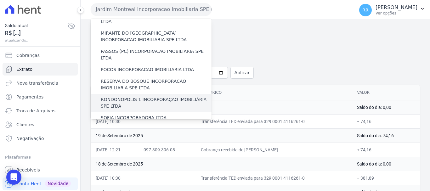
click at [156, 96] on label "RONDONOPOLIS 1 INCORPORAÇÃO IMOBILIÁRIA SPE LTDA" at bounding box center [156, 102] width 111 height 13
click at [0, 0] on input "RONDONOPOLIS 1 INCORPORAÇÃO IMOBILIÁRIA SPE LTDA" at bounding box center [0, 0] width 0 height 0
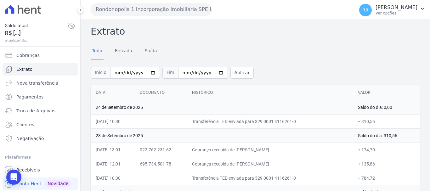
click at [156, 7] on button "Rondonopolis 1 Incorporação Imobiliária SPE LTDA" at bounding box center [151, 9] width 121 height 13
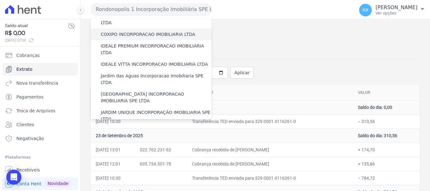
scroll to position [94, 0]
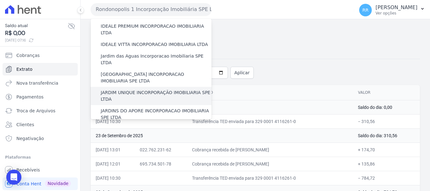
click at [148, 89] on label "JARDIM UNIQUE INCORPORAÇÃO IMOBILIARIA SPE LTDA" at bounding box center [156, 95] width 111 height 13
click at [0, 0] on input "JARDIM UNIQUE INCORPORAÇÃO IMOBILIARIA SPE LTDA" at bounding box center [0, 0] width 0 height 0
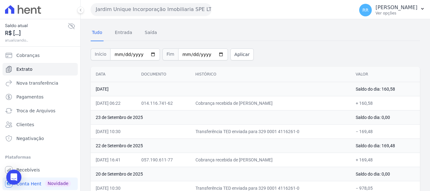
scroll to position [63, 0]
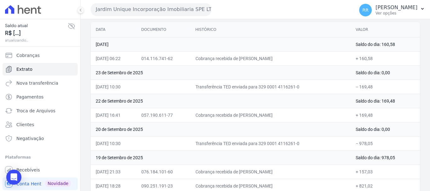
click at [110, 10] on button "Jardim Unique Incorporação Imobiliaria SPE LTDA" at bounding box center [151, 9] width 121 height 13
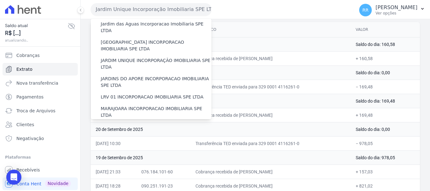
scroll to position [157, 0]
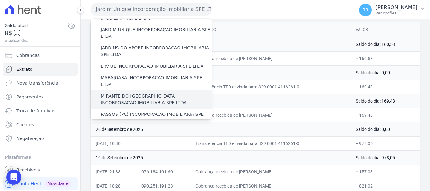
click at [149, 93] on label "MIRANTE DO [GEOGRAPHIC_DATA] INCORPORACAO IMOBILIARIA SPE LTDA" at bounding box center [156, 99] width 111 height 13
click at [0, 0] on input "MIRANTE DO [GEOGRAPHIC_DATA] INCORPORACAO IMOBILIARIA SPE LTDA" at bounding box center [0, 0] width 0 height 0
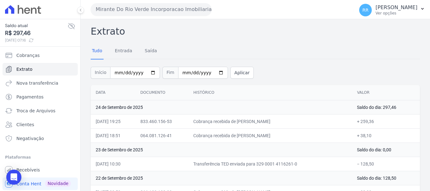
click at [193, 10] on button "Mirante Do Rio Verde Incorporacao Imobiliaria SPE LTDA" at bounding box center [151, 9] width 121 height 13
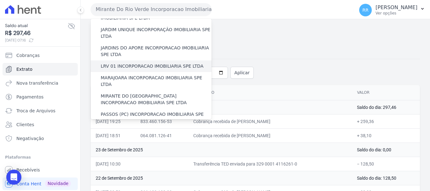
click at [130, 60] on div "LRV 01 INCORPORACAO IMOBILIARIA SPE LTDA" at bounding box center [151, 66] width 121 height 12
click at [137, 63] on label "LRV 01 INCORPORACAO IMOBILIARIA SPE LTDA" at bounding box center [152, 66] width 103 height 7
click at [0, 0] on input "LRV 01 INCORPORACAO IMOBILIARIA SPE LTDA" at bounding box center [0, 0] width 0 height 0
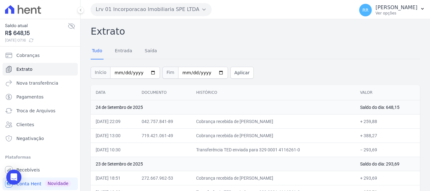
click at [178, 6] on button "Lrv 01 Incorporacao Imobiliaria SPE LTDA" at bounding box center [151, 9] width 121 height 13
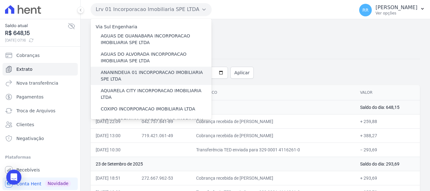
click at [139, 71] on label "ANANINDEUA 01 INCORPORACAO IMOBILIARIA SPE LTDA" at bounding box center [156, 75] width 111 height 13
click at [0, 0] on input "ANANINDEUA 01 INCORPORACAO IMOBILIARIA SPE LTDA" at bounding box center [0, 0] width 0 height 0
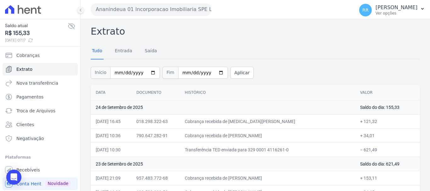
click at [116, 10] on button "Ananindeua 01 Incorporacao Imobiliaria SPE LTDA" at bounding box center [151, 9] width 121 height 13
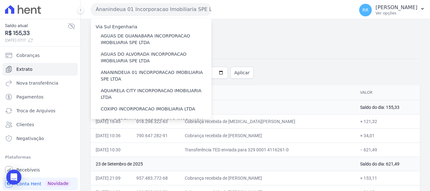
click at [137, 2] on div "Ananindeua 01 Incorporacao Imobiliaria SPE LTDA Via Sul Engenharia AGUAS DE GUA…" at bounding box center [221, 10] width 261 height 20
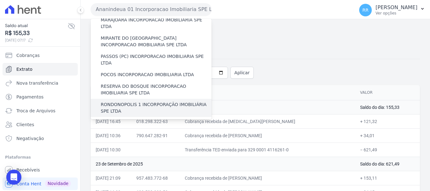
scroll to position [252, 0]
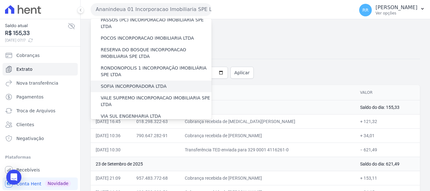
click at [129, 83] on label "SOFIA INCORPORADORA LTDA" at bounding box center [134, 86] width 66 height 7
click at [0, 0] on input "SOFIA INCORPORADORA LTDA" at bounding box center [0, 0] width 0 height 0
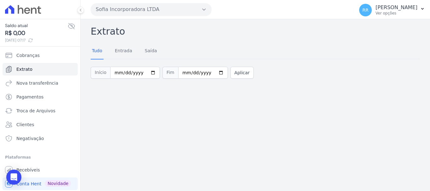
click at [264, 156] on div "Extrato Tudo Entrada Saída Início 2025-09-01 Fim 2025-09-25 Aplicar" at bounding box center [255, 105] width 349 height 172
